Goal: Task Accomplishment & Management: Manage account settings

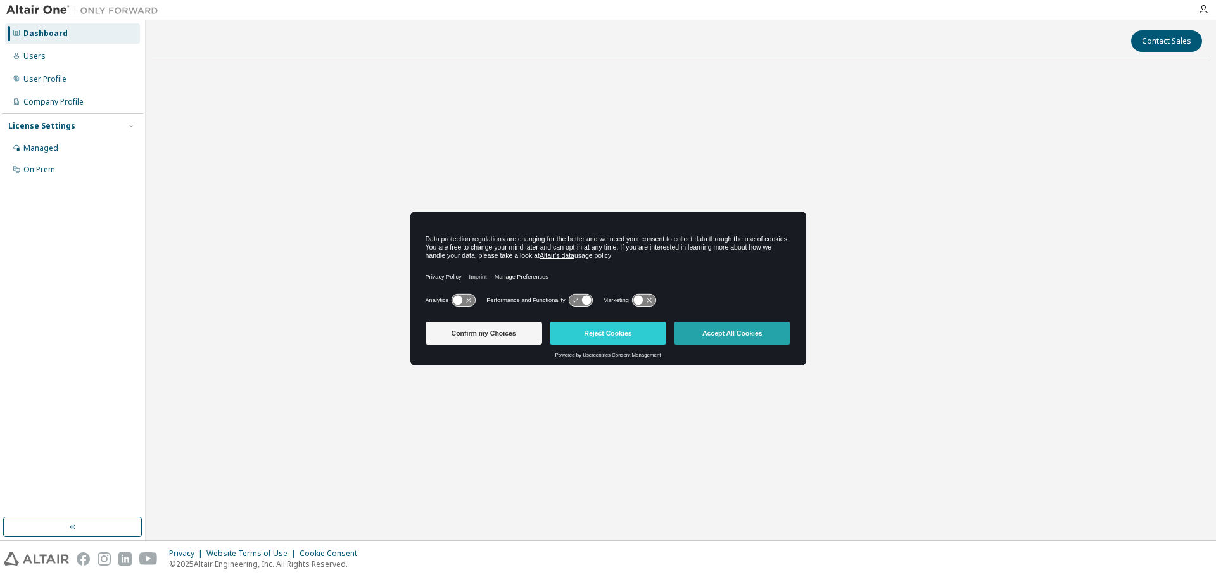
click at [748, 335] on button "Accept All Cookies" at bounding box center [732, 333] width 117 height 23
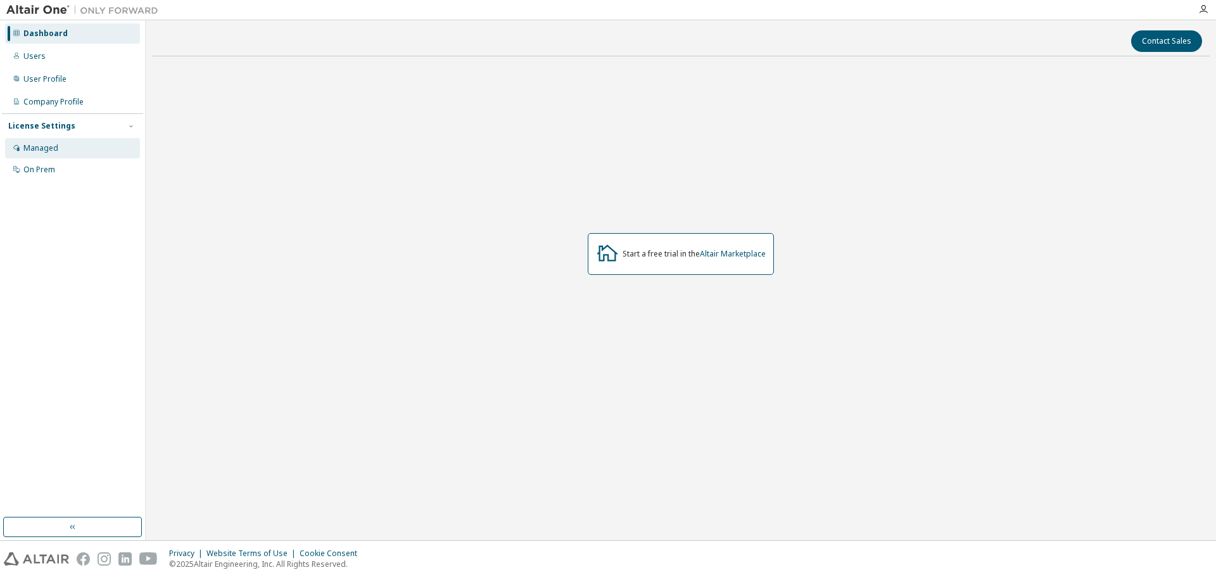
click at [51, 148] on div "Managed" at bounding box center [40, 148] width 35 height 10
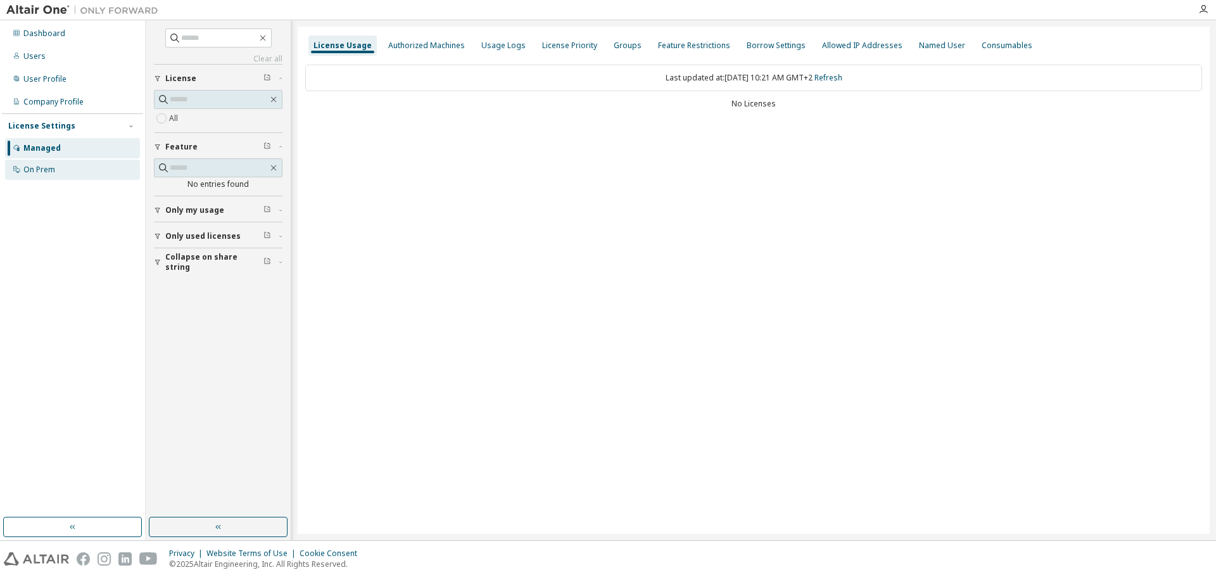
click at [58, 163] on div "On Prem" at bounding box center [72, 170] width 135 height 20
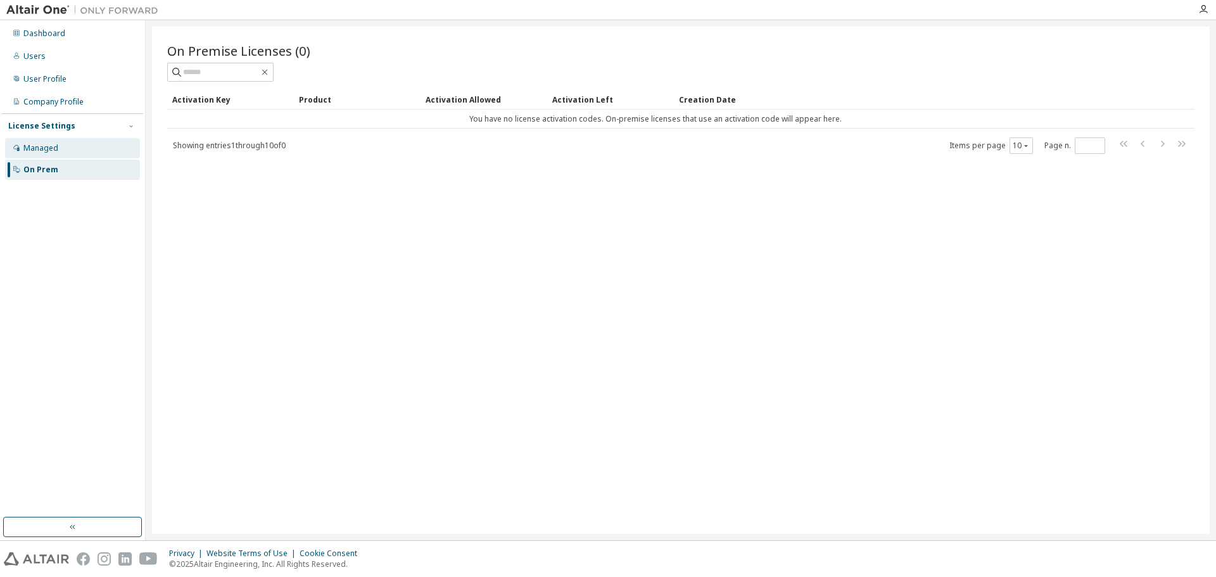
click at [63, 151] on div "Managed" at bounding box center [72, 148] width 135 height 20
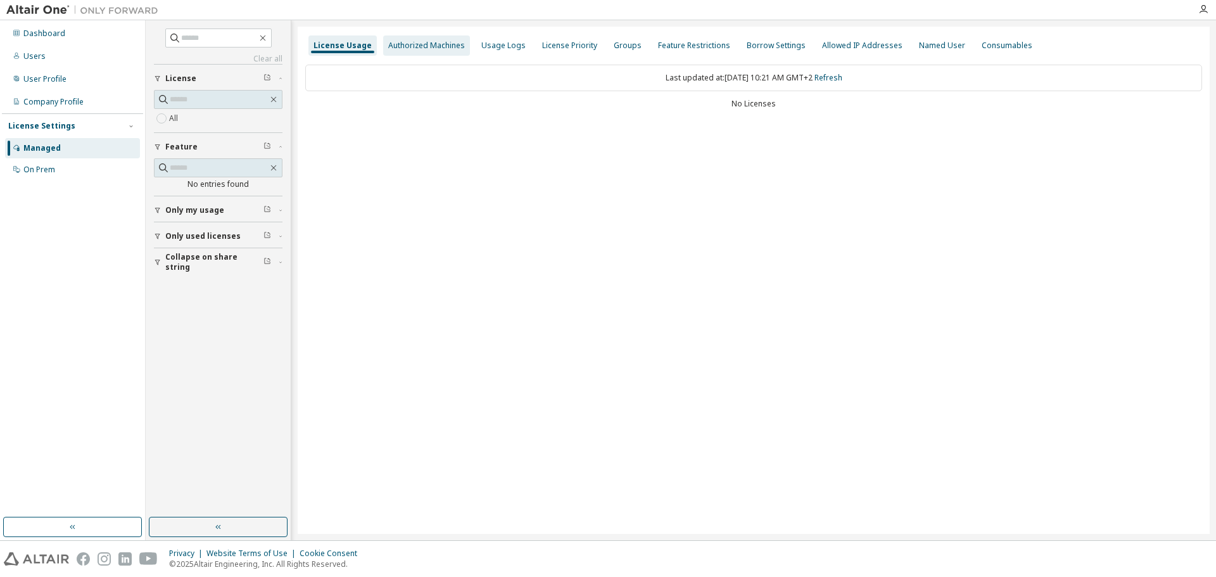
click at [438, 46] on div "Authorized Machines" at bounding box center [426, 46] width 77 height 10
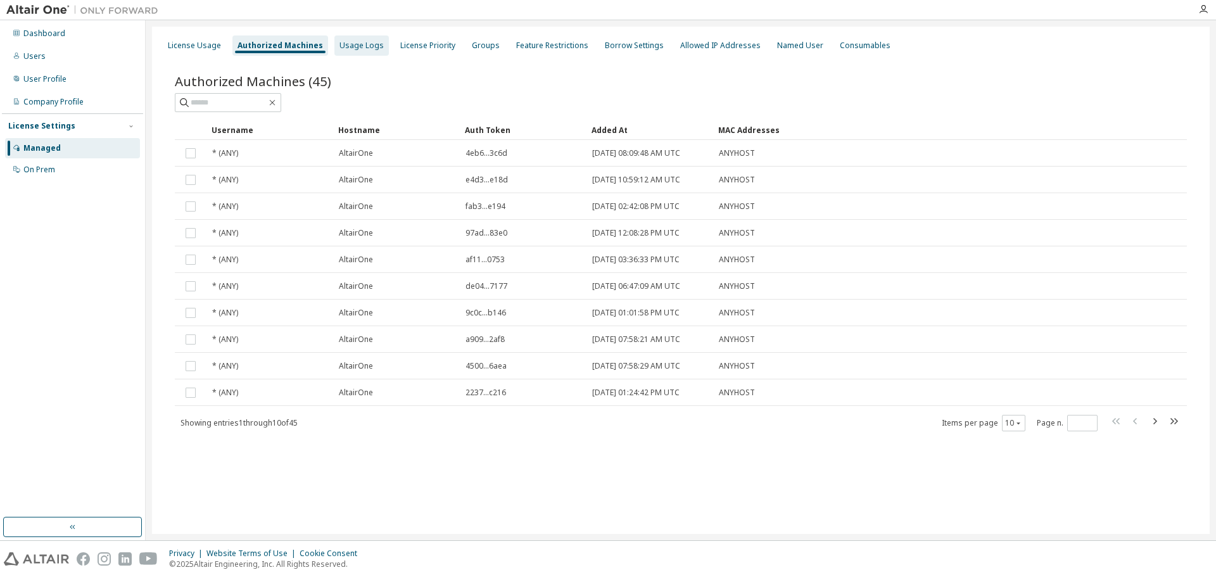
click at [340, 48] on div "Usage Logs" at bounding box center [362, 46] width 44 height 10
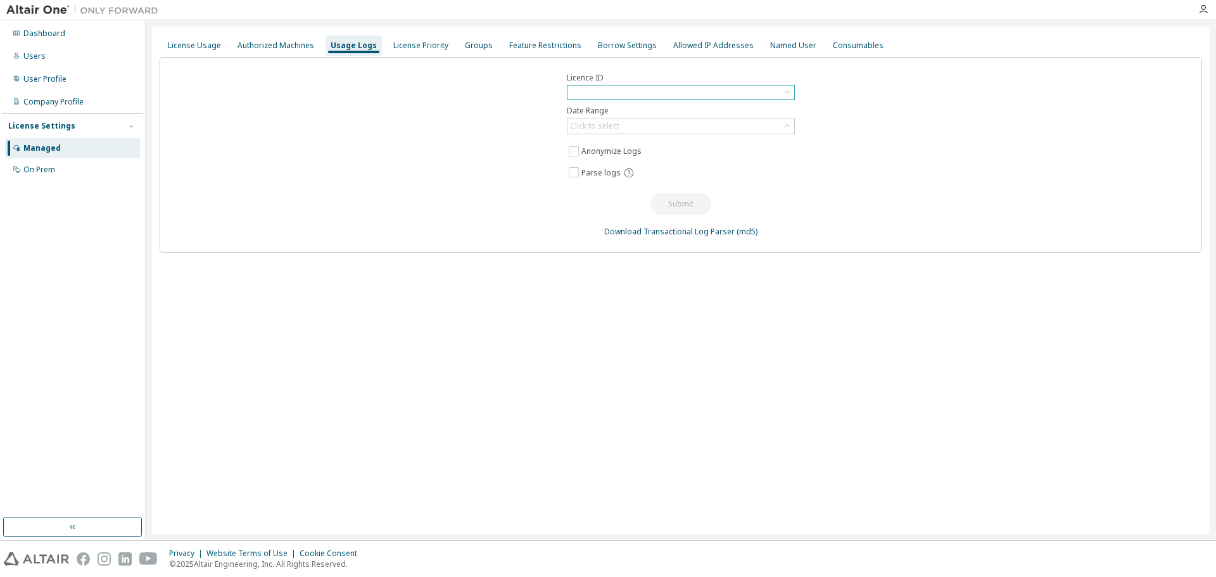
click at [634, 91] on div at bounding box center [681, 93] width 227 height 14
click at [274, 41] on div "Authorized Machines" at bounding box center [276, 46] width 77 height 10
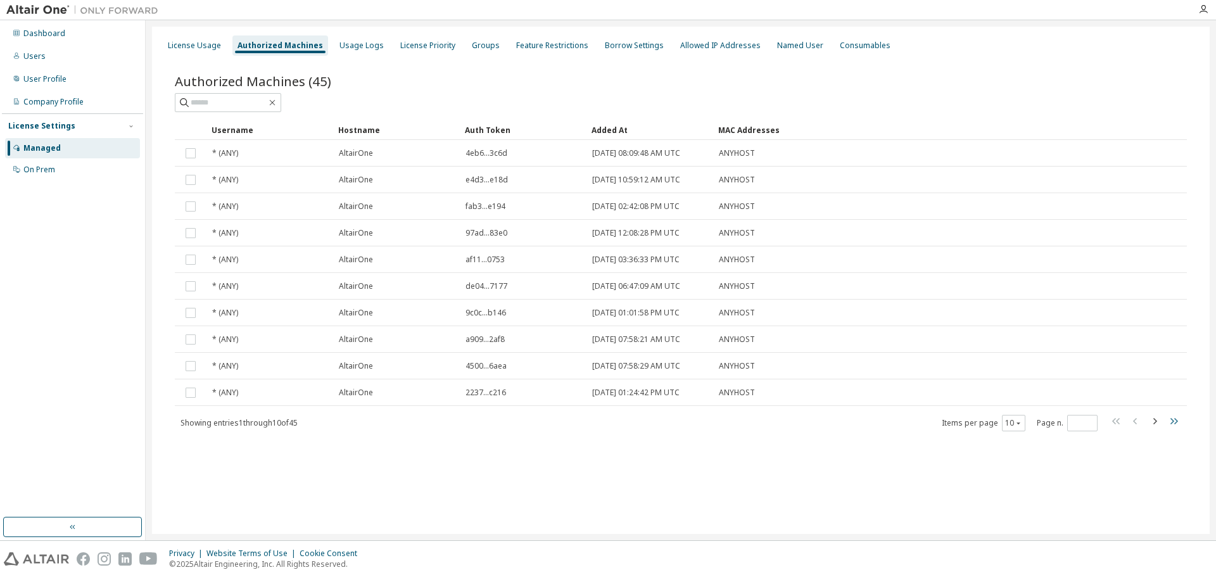
click at [1173, 421] on icon "button" at bounding box center [1175, 421] width 8 height 6
type input "*"
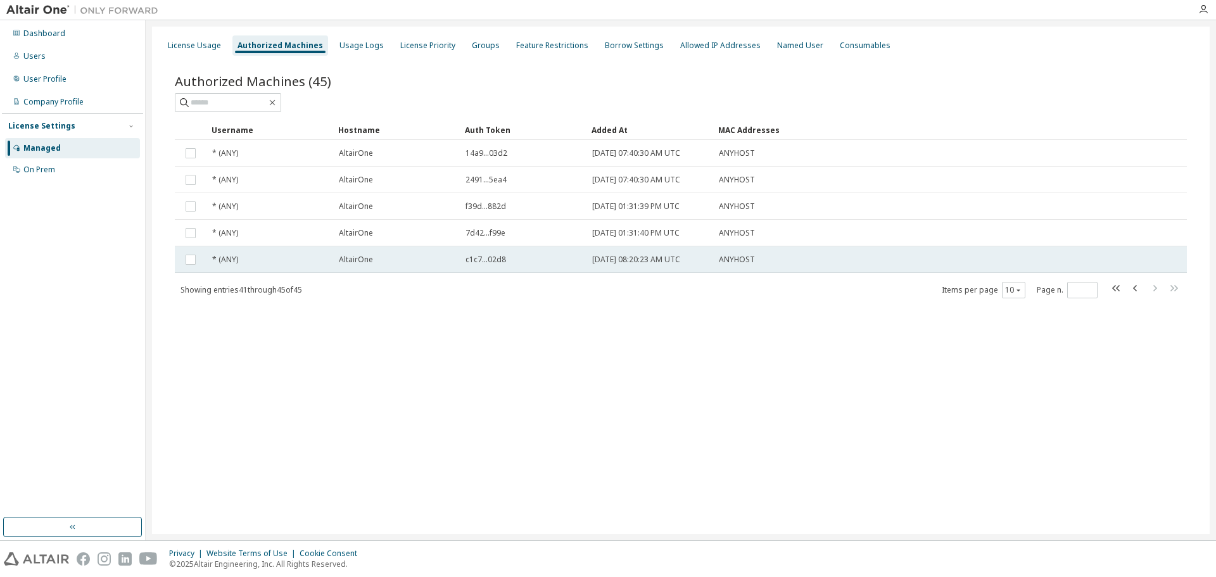
click at [364, 259] on span "AltairOne" at bounding box center [356, 260] width 34 height 10
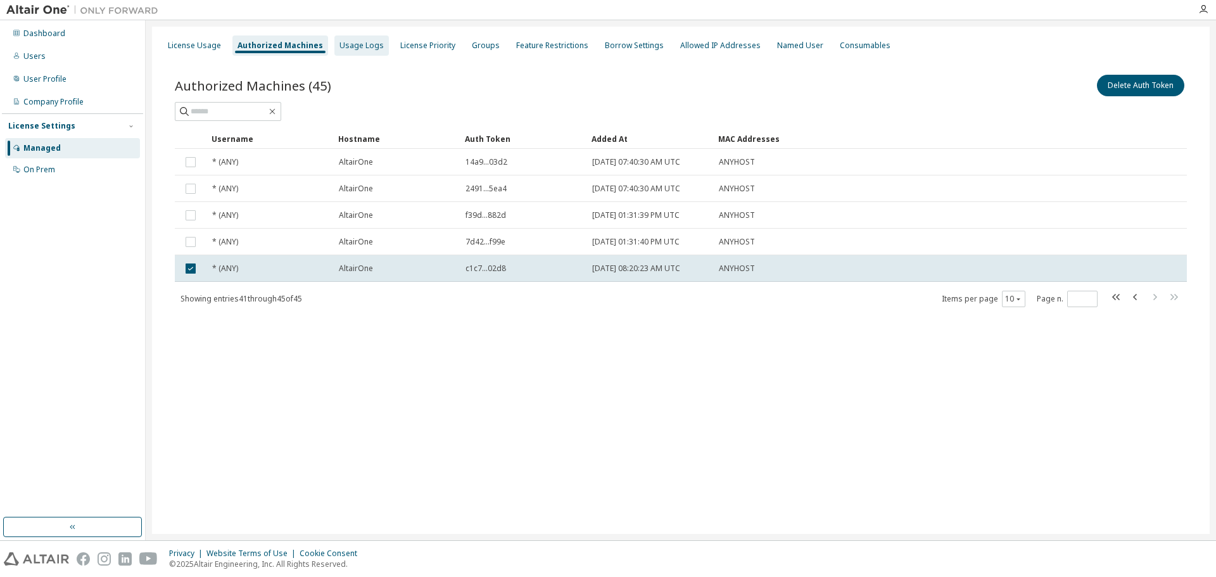
click at [340, 46] on div "Usage Logs" at bounding box center [362, 46] width 44 height 10
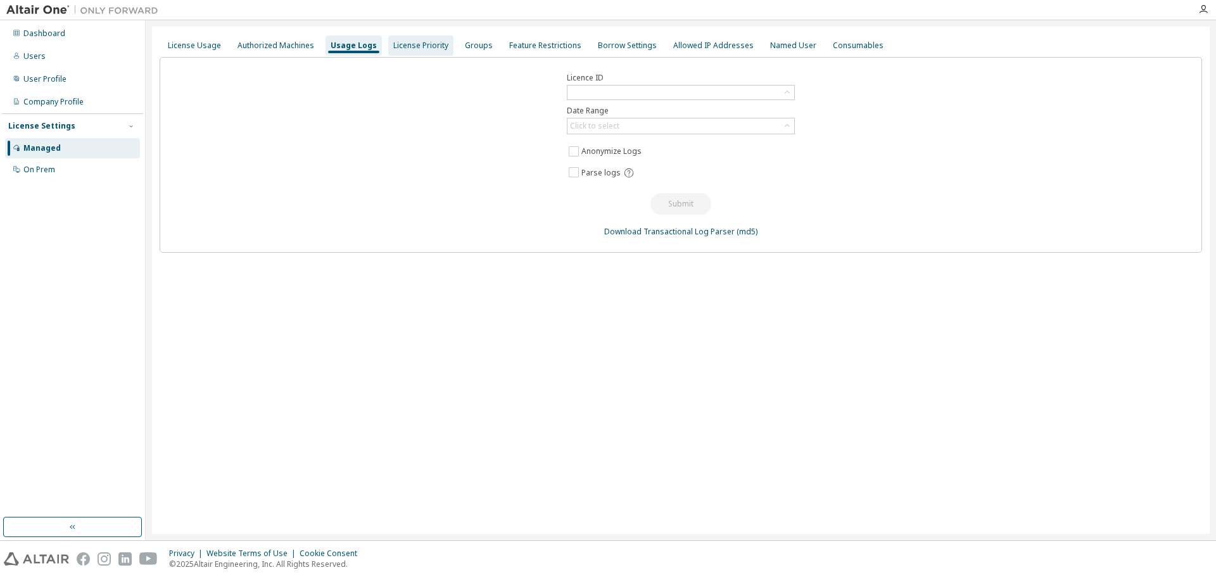
click at [406, 42] on div "License Priority" at bounding box center [420, 46] width 55 height 10
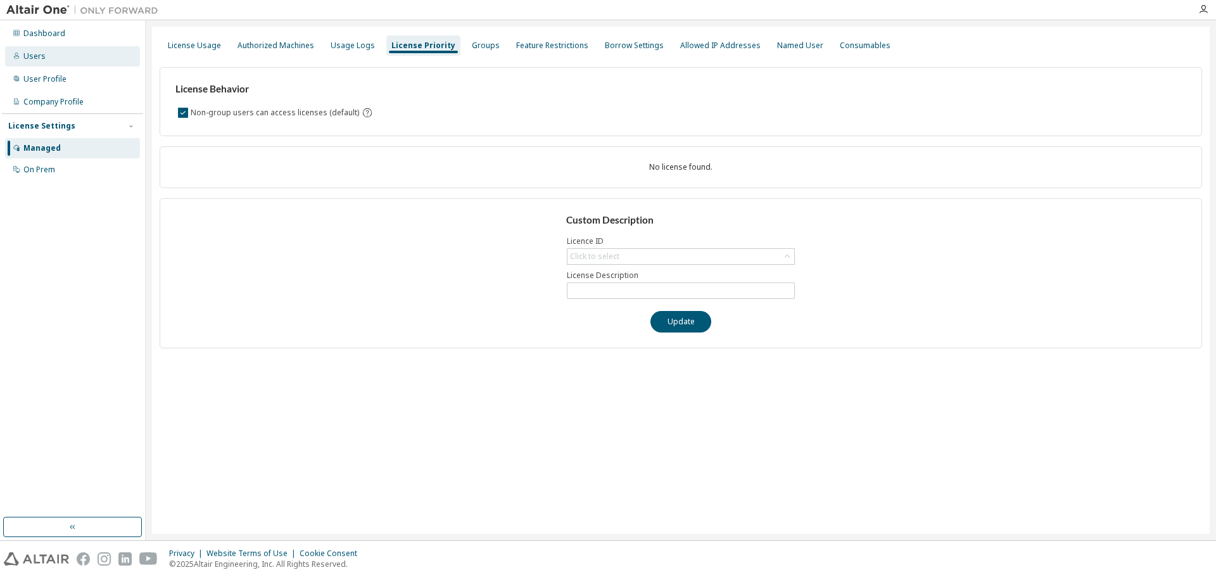
click at [82, 60] on div "Users" at bounding box center [72, 56] width 135 height 20
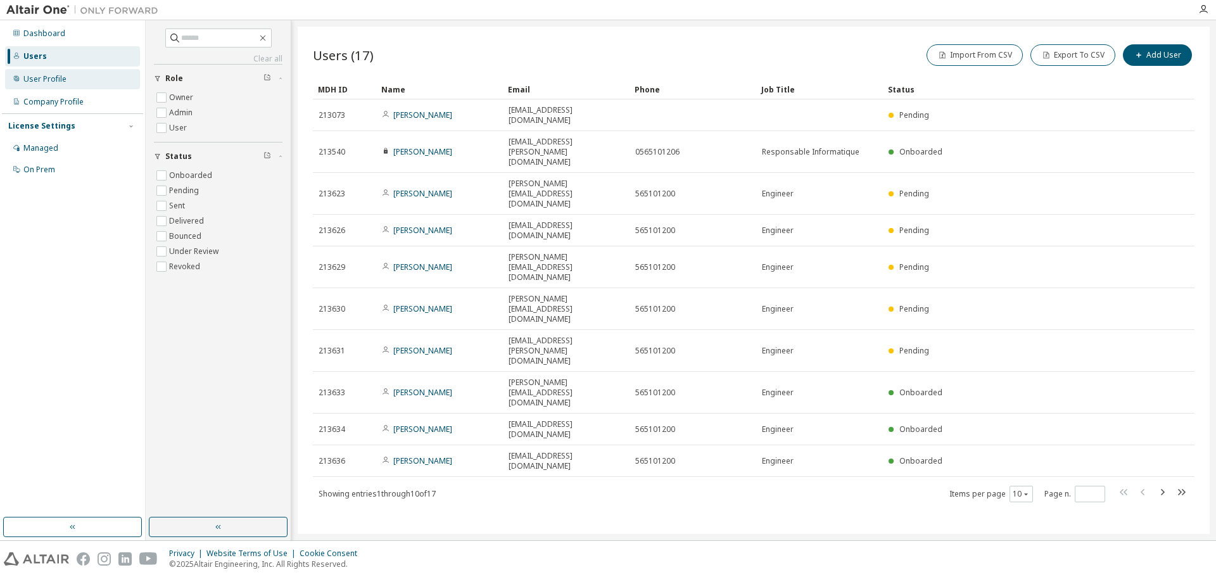
click at [82, 69] on div "User Profile" at bounding box center [72, 79] width 135 height 20
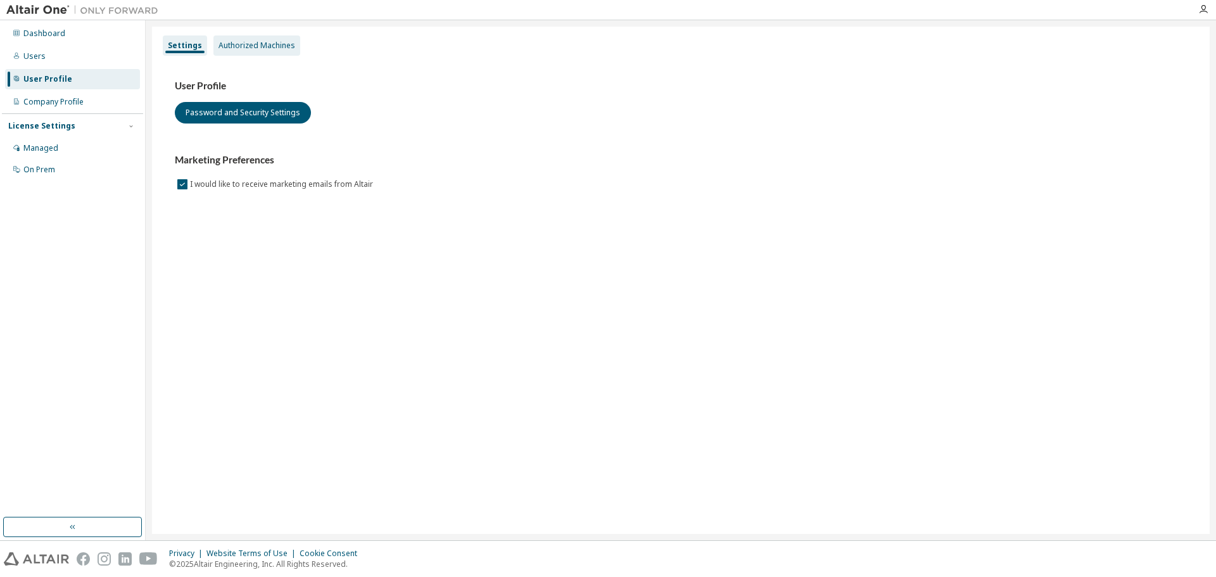
click at [220, 44] on div "Authorized Machines" at bounding box center [257, 46] width 77 height 10
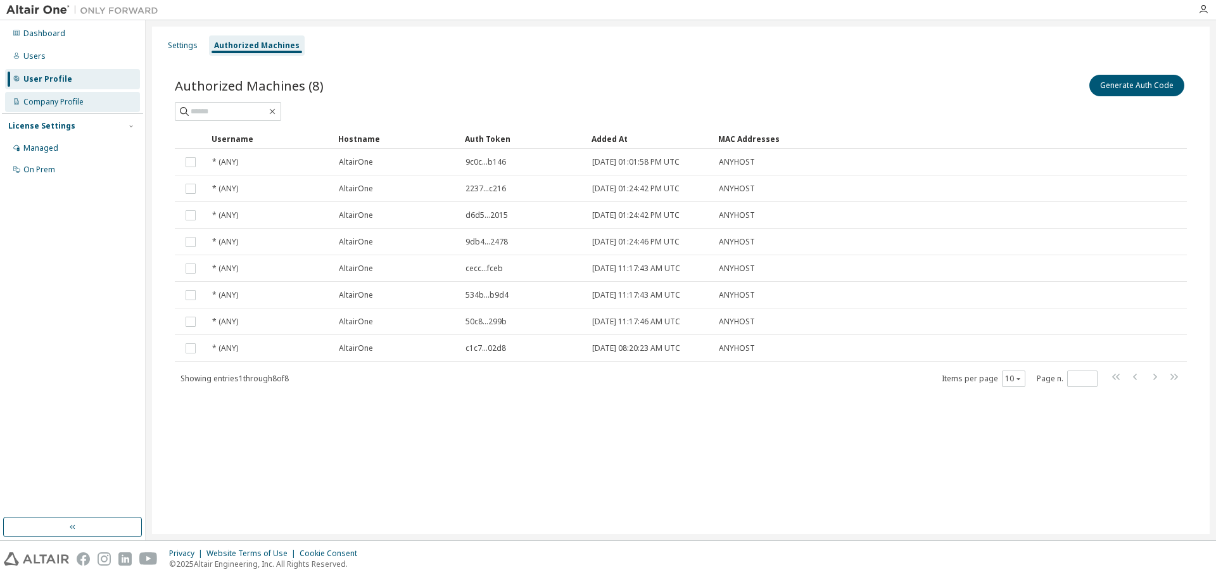
click at [84, 106] on div "Company Profile" at bounding box center [72, 102] width 135 height 20
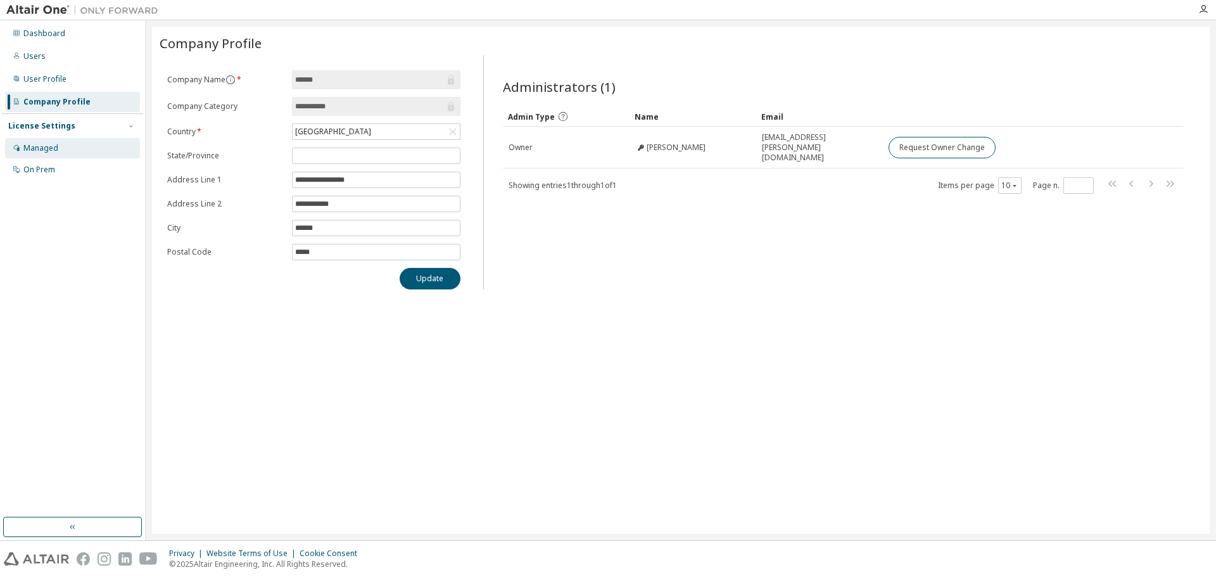
click at [77, 143] on div "Managed" at bounding box center [72, 148] width 135 height 20
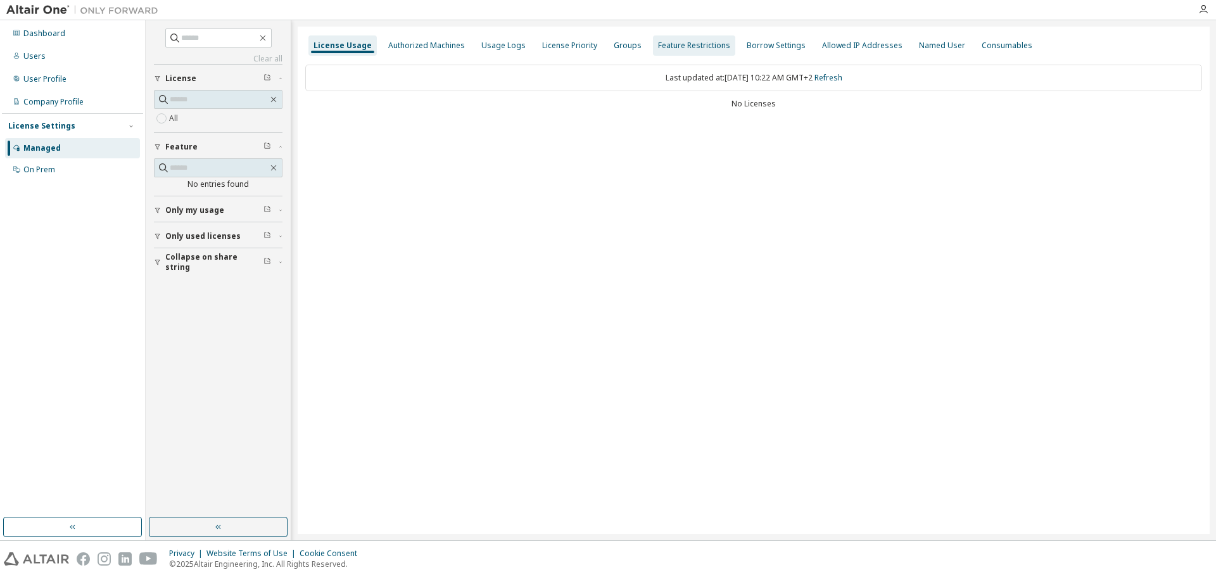
click at [653, 47] on div "Feature Restrictions" at bounding box center [694, 45] width 82 height 20
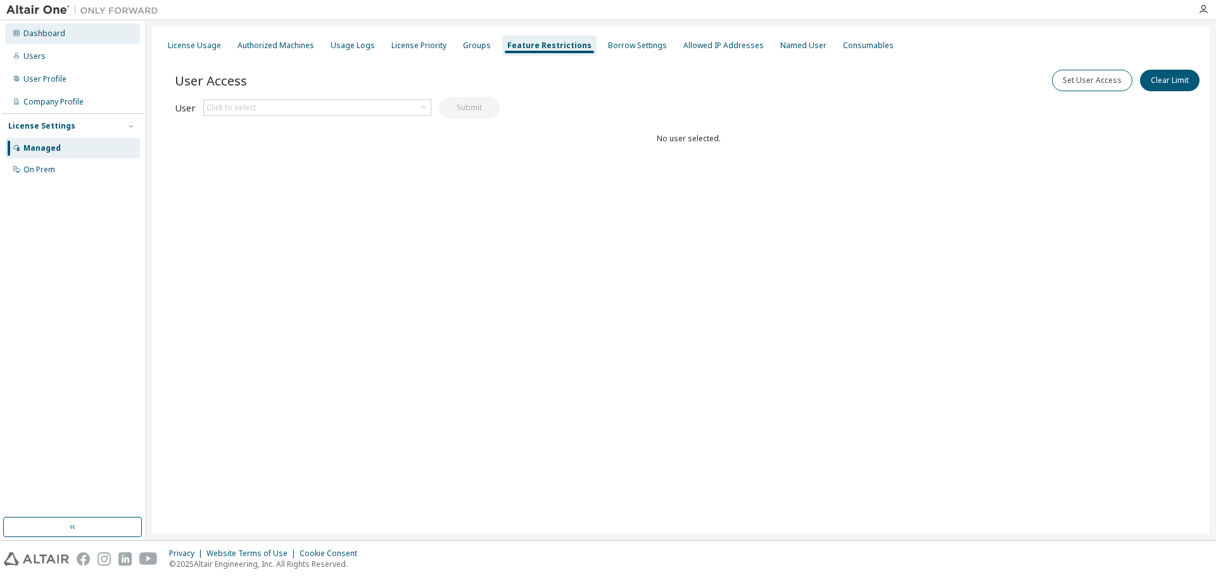
click at [41, 41] on div "Dashboard" at bounding box center [72, 33] width 135 height 20
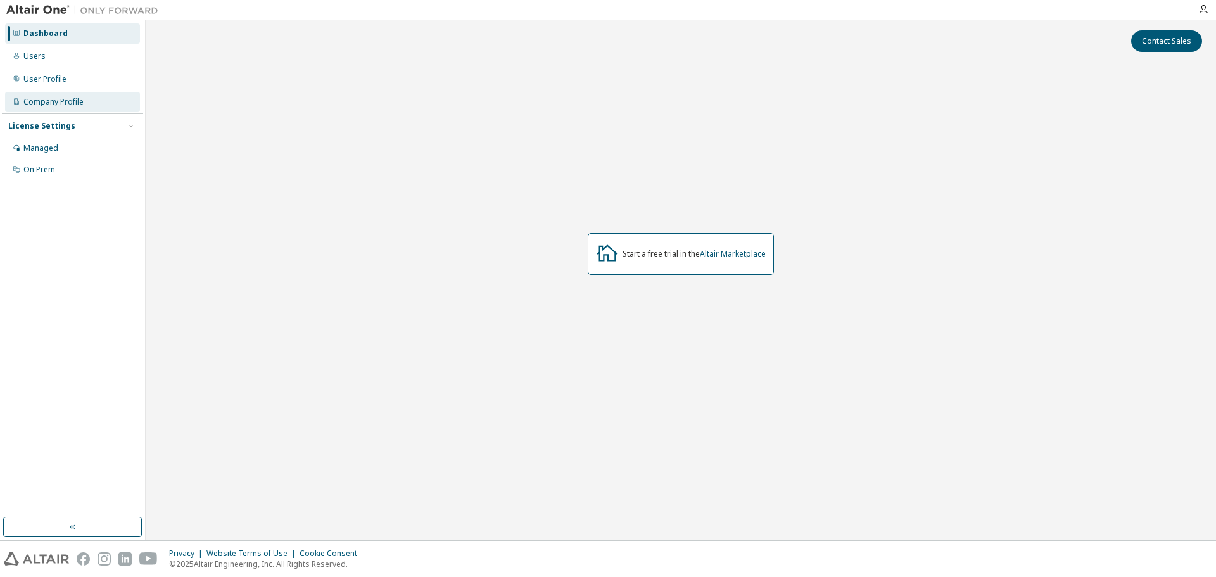
click at [55, 96] on div "Company Profile" at bounding box center [72, 102] width 135 height 20
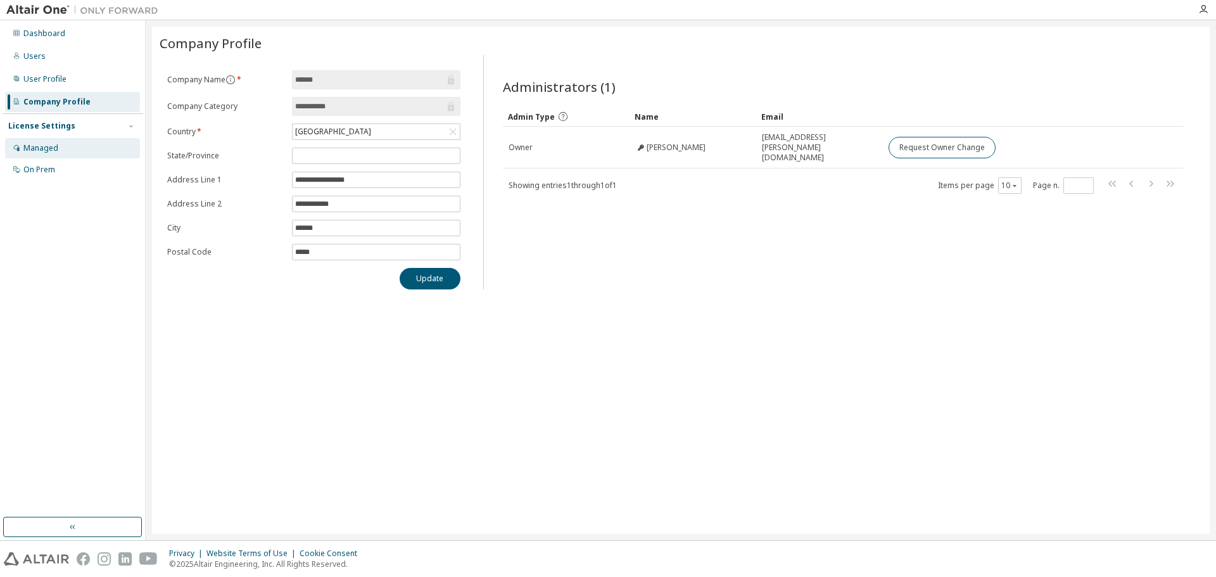
click at [62, 150] on div "Managed" at bounding box center [72, 148] width 135 height 20
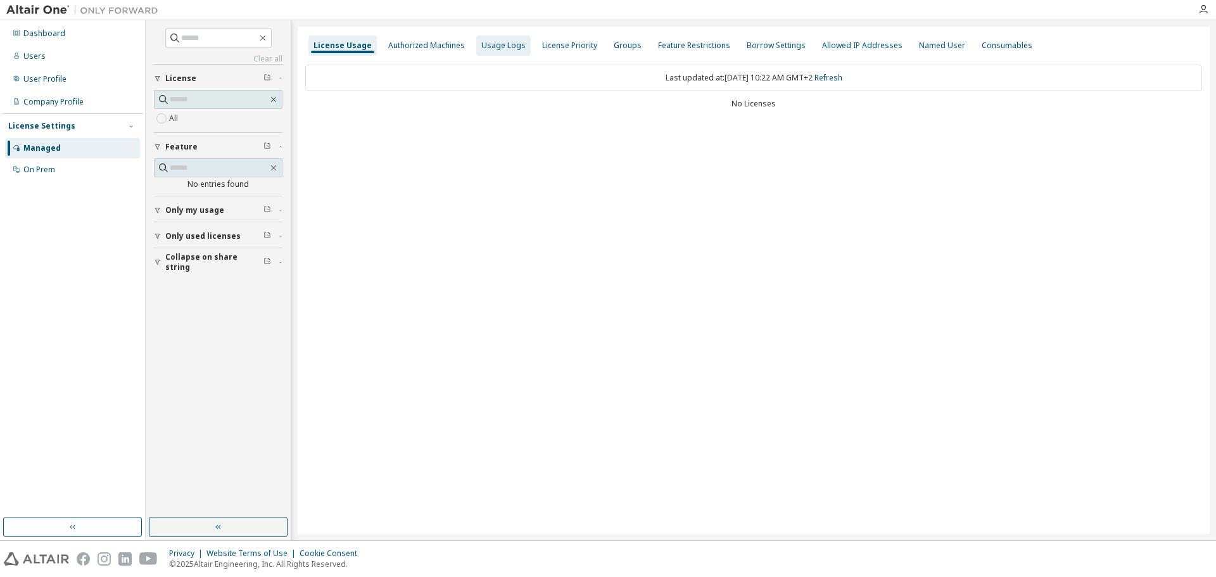
click at [506, 43] on div "Usage Logs" at bounding box center [503, 46] width 44 height 10
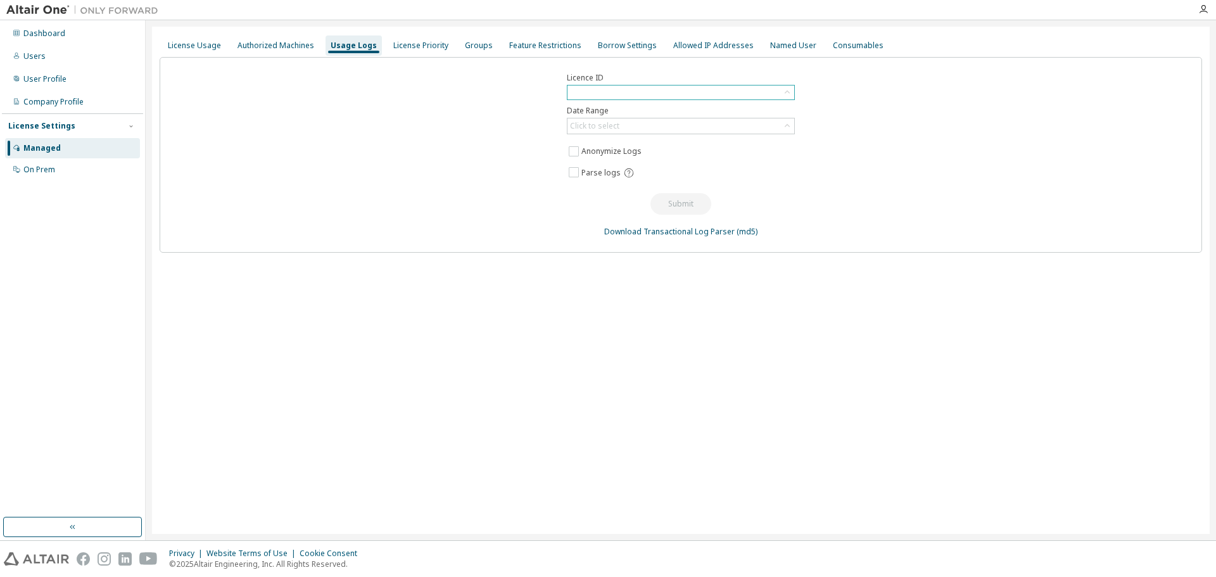
click at [622, 90] on div at bounding box center [681, 93] width 227 height 14
click at [622, 115] on input "text" at bounding box center [681, 109] width 194 height 13
type input "*"
click at [535, 169] on div "Licence ID Date Range Click to select Anonymize Logs Parse logs Submit Download…" at bounding box center [681, 155] width 1043 height 196
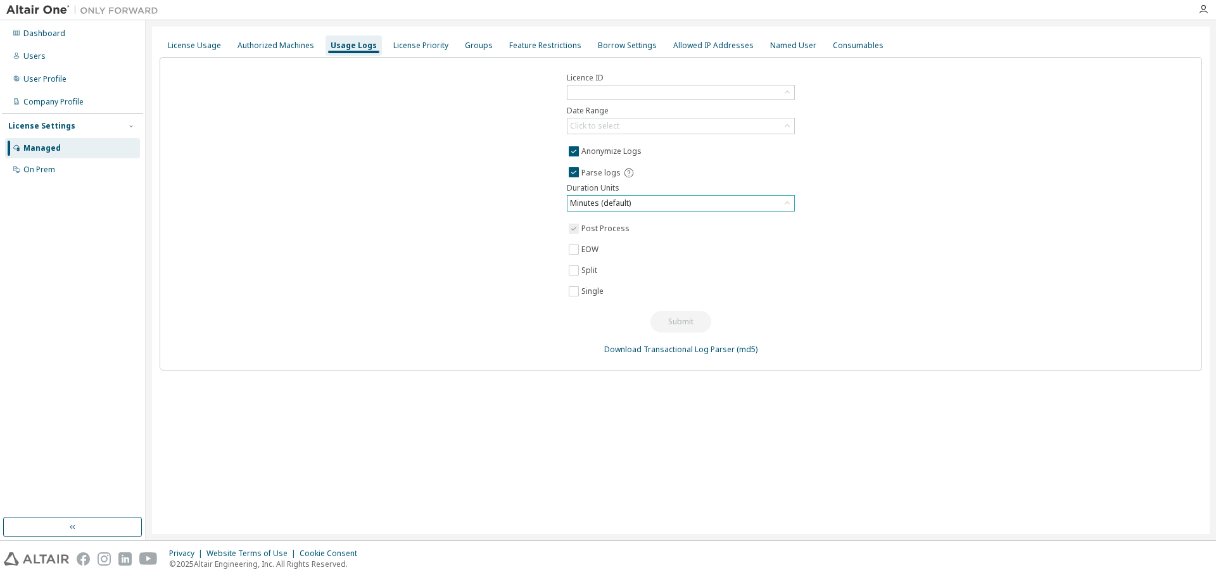
click at [640, 202] on div "Minutes (default)" at bounding box center [681, 203] width 227 height 15
click at [628, 127] on div "Click to select" at bounding box center [681, 125] width 227 height 15
click at [639, 179] on li "Year to date" at bounding box center [680, 178] width 224 height 16
click at [634, 94] on div at bounding box center [681, 93] width 227 height 14
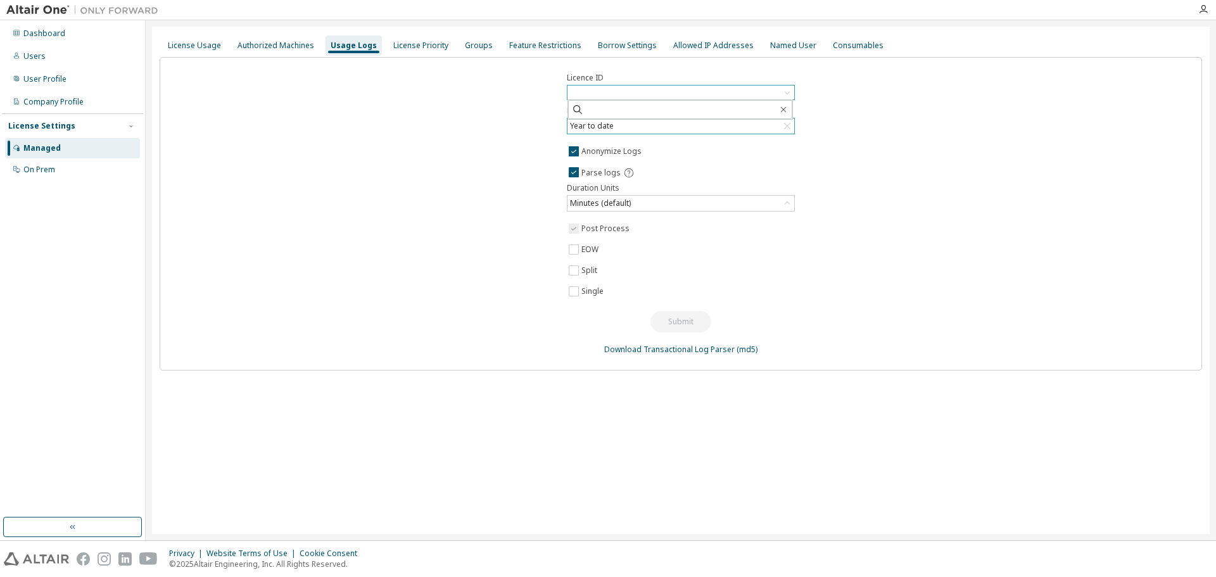
click at [634, 94] on div at bounding box center [681, 93] width 227 height 14
